Goal: Transaction & Acquisition: Purchase product/service

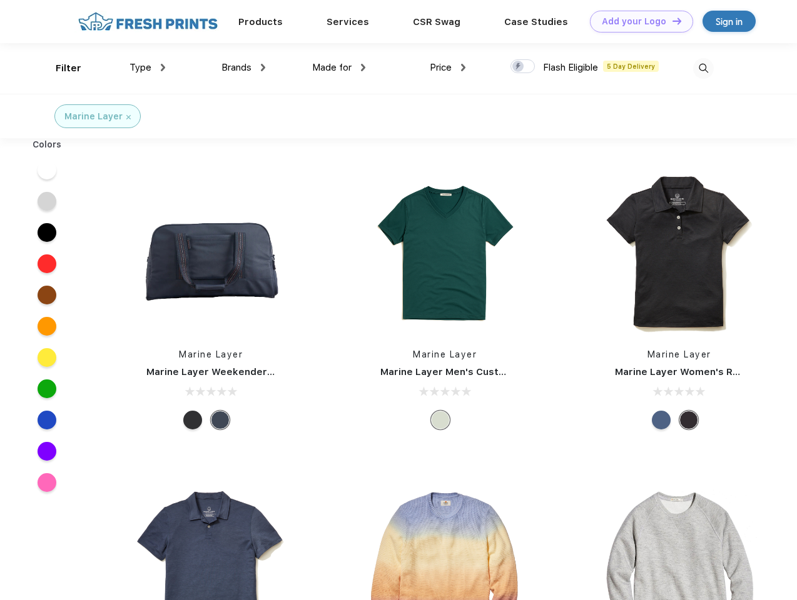
scroll to position [1, 0]
click at [636, 21] on link "Add your Logo Design Tool" at bounding box center [641, 22] width 103 height 22
click at [0, 0] on div "Design Tool" at bounding box center [0, 0] width 0 height 0
click at [671, 21] on link "Add your Logo Design Tool" at bounding box center [641, 22] width 103 height 22
click at [60, 68] on div "Filter" at bounding box center [69, 68] width 26 height 14
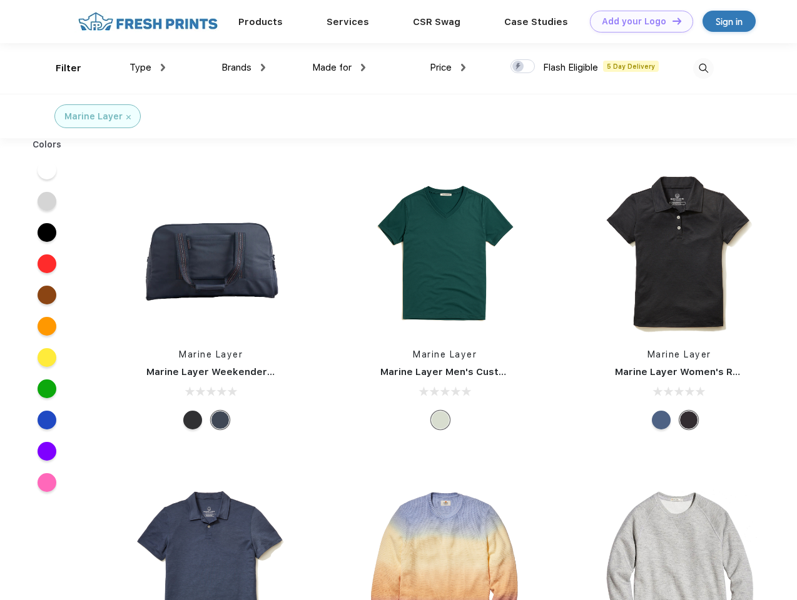
click at [148, 68] on span "Type" at bounding box center [140, 67] width 22 height 11
click at [243, 68] on span "Brands" at bounding box center [236, 67] width 30 height 11
click at [339, 68] on span "Made for" at bounding box center [331, 67] width 39 height 11
click at [448, 68] on span "Price" at bounding box center [441, 67] width 22 height 11
click at [523, 67] on div at bounding box center [522, 66] width 24 height 14
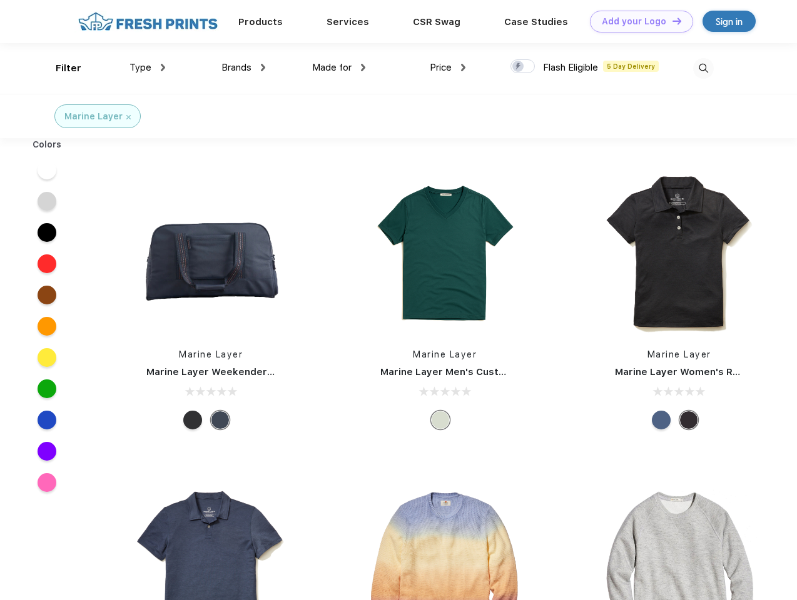
click at [518, 67] on input "checkbox" at bounding box center [514, 63] width 8 height 8
click at [703, 68] on img at bounding box center [703, 68] width 21 height 21
